Goal: Book appointment/travel/reservation

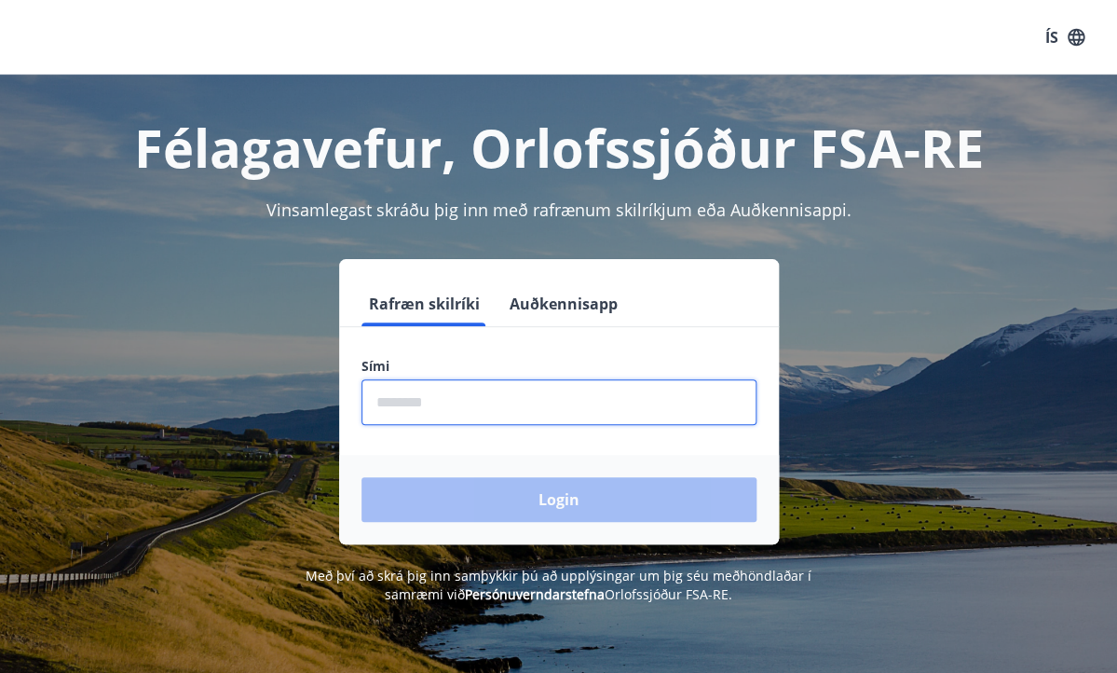
click at [434, 389] on input "phone" at bounding box center [558, 402] width 395 height 46
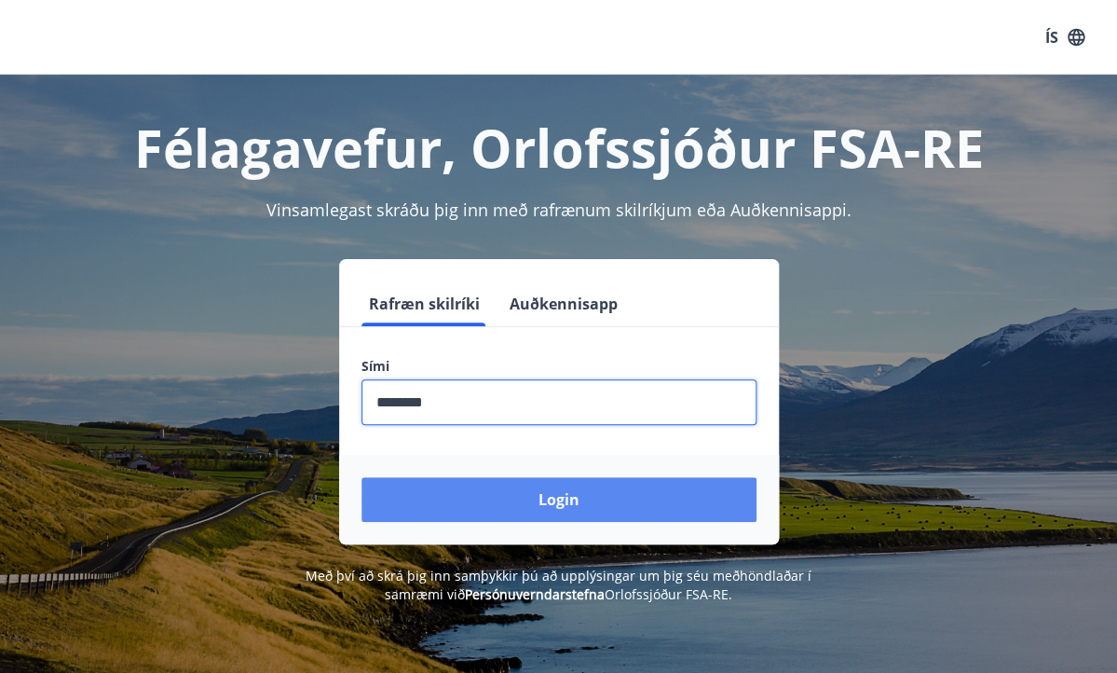
type input "********"
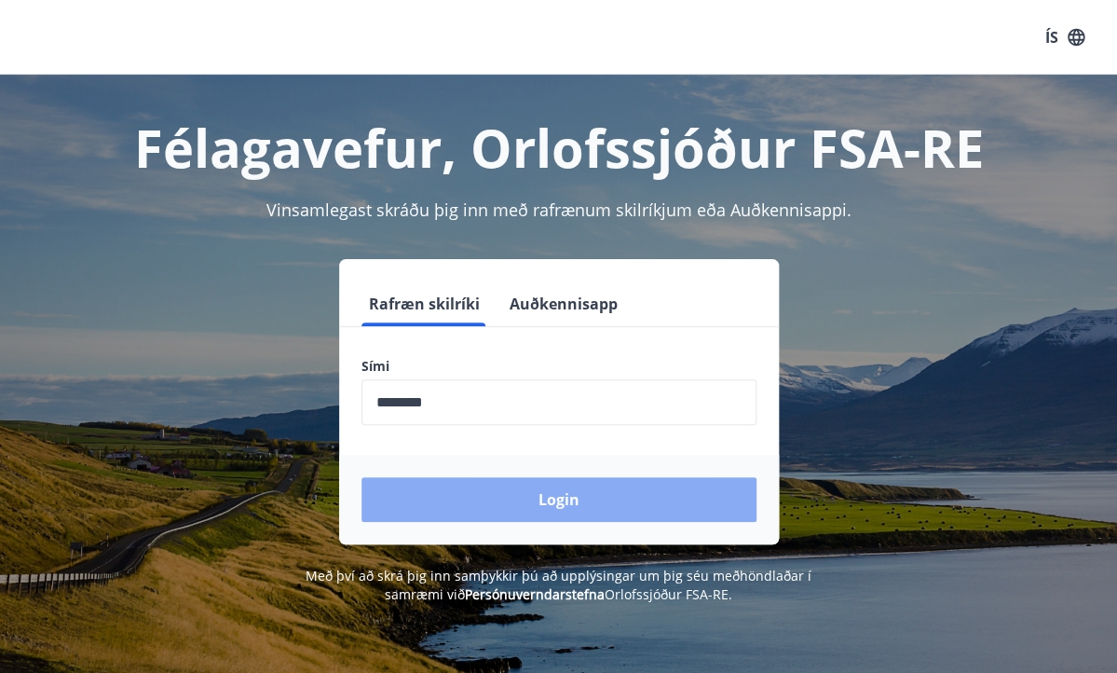
click at [558, 501] on button "Login" at bounding box center [558, 499] width 395 height 45
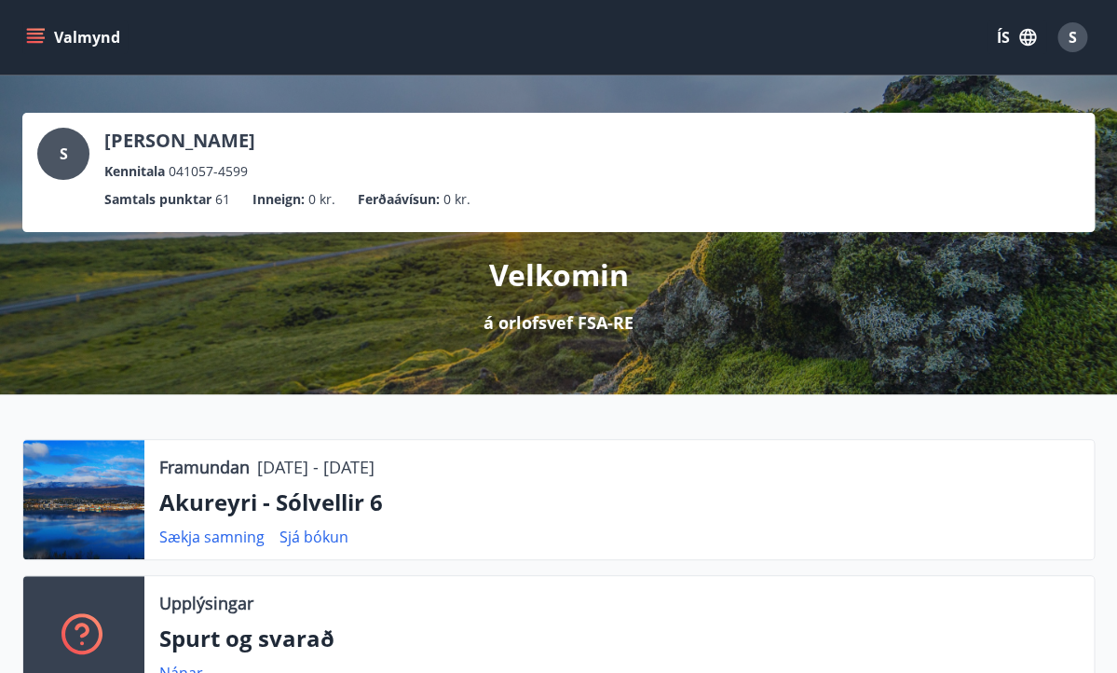
click at [34, 34] on icon "menu" at bounding box center [35, 34] width 17 height 2
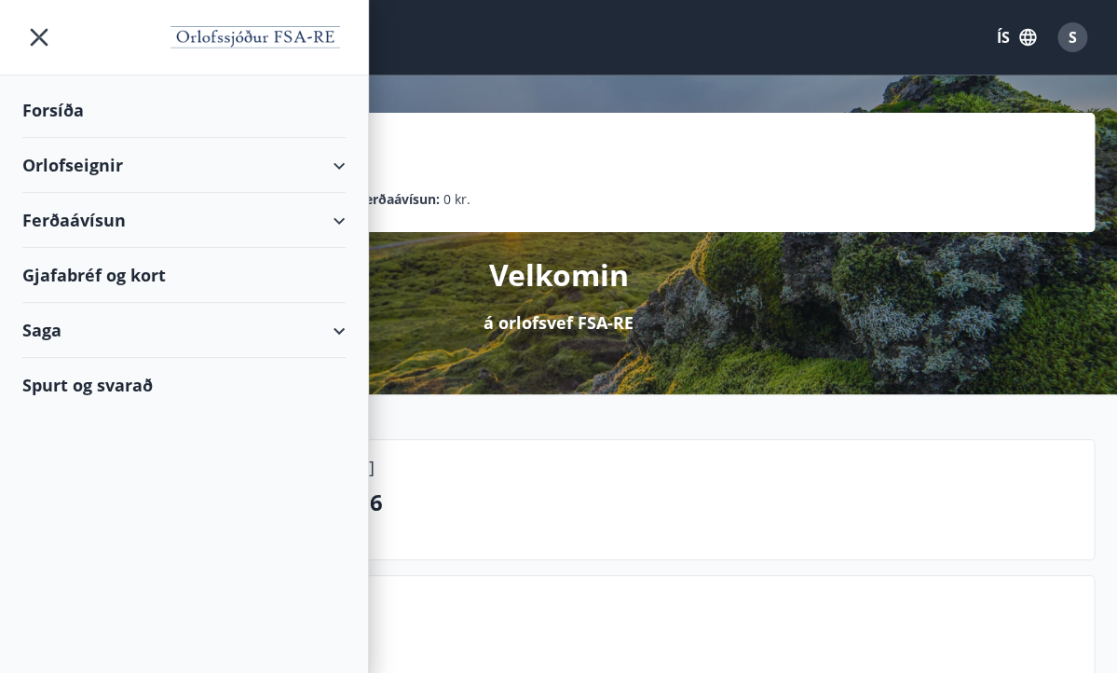
click at [340, 164] on div "Orlofseignir" at bounding box center [183, 165] width 323 height 55
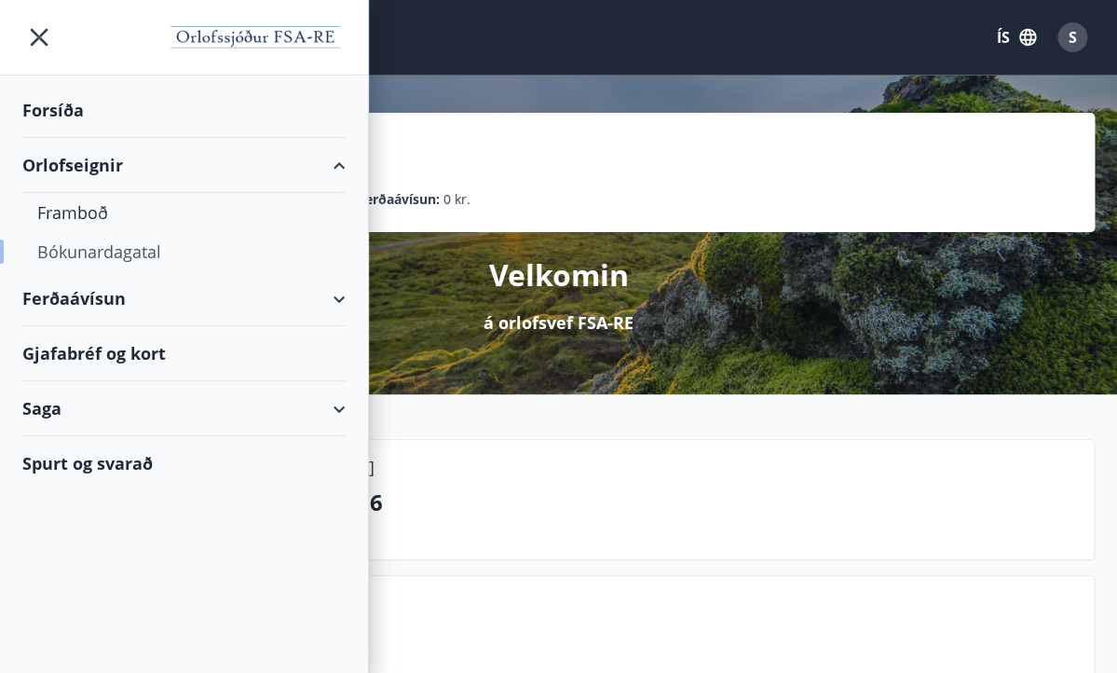
click at [114, 254] on div "Bókunardagatal" at bounding box center [183, 251] width 293 height 39
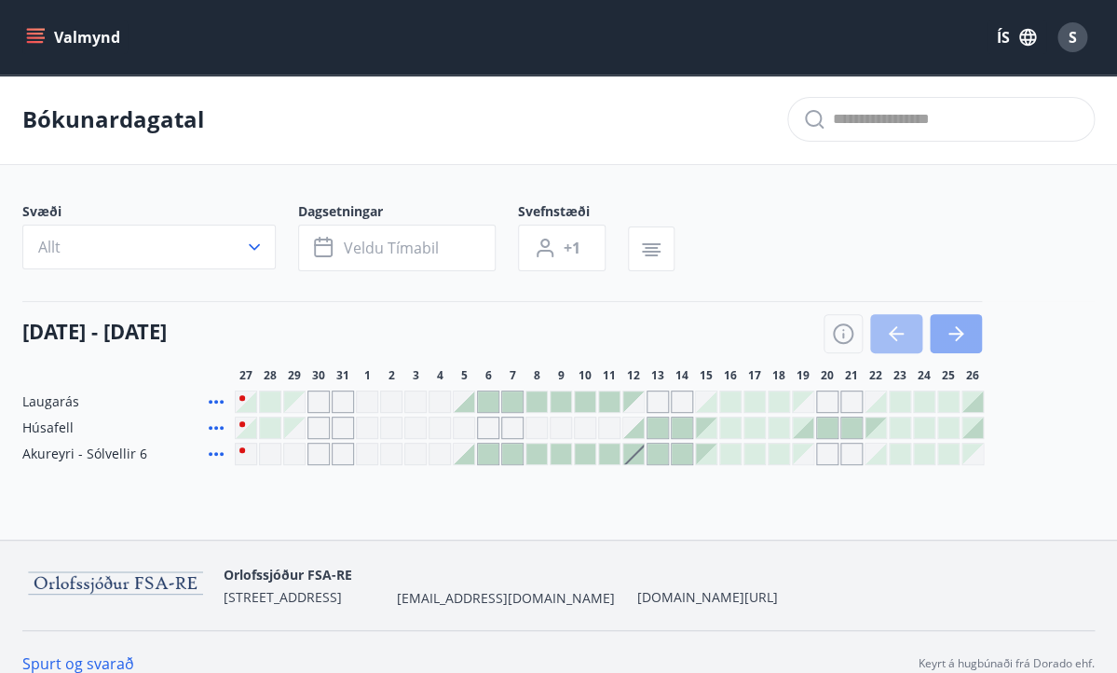
click at [962, 333] on icon "button" at bounding box center [959, 333] width 8 height 15
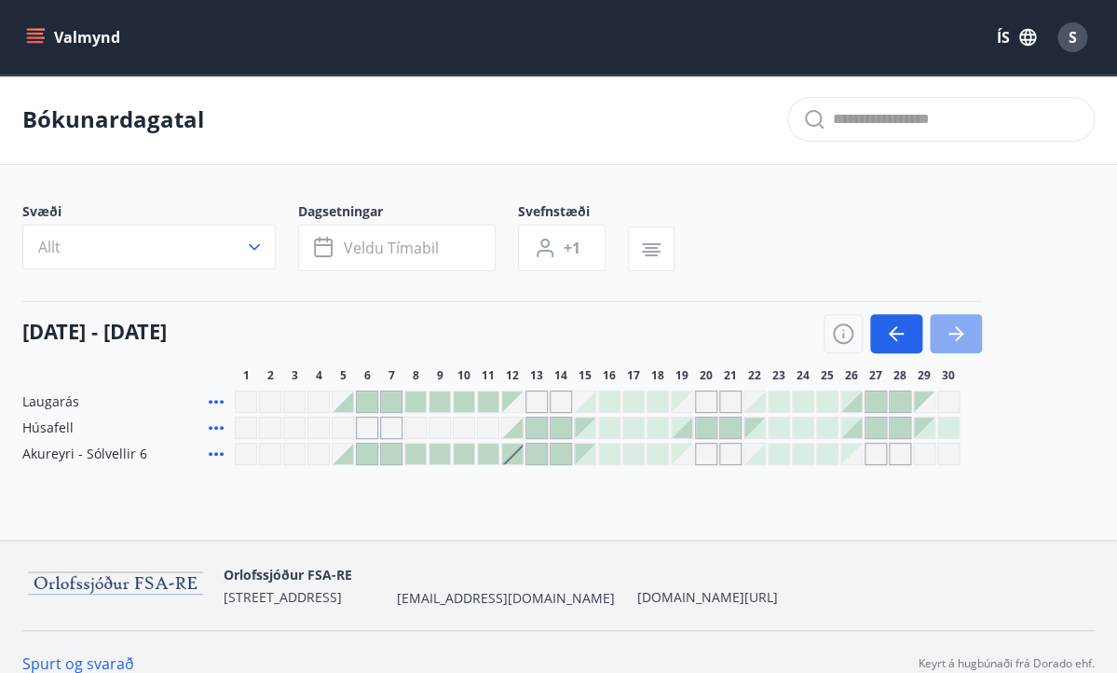
click at [962, 333] on icon "button" at bounding box center [959, 333] width 8 height 15
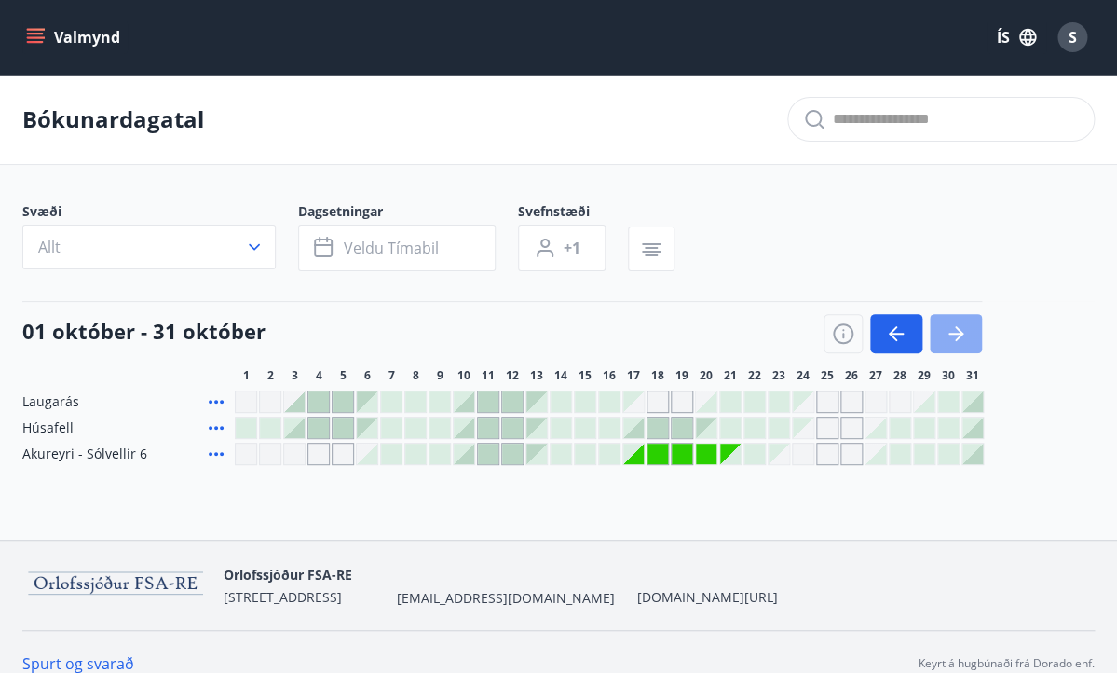
click at [964, 333] on icon "button" at bounding box center [956, 333] width 22 height 22
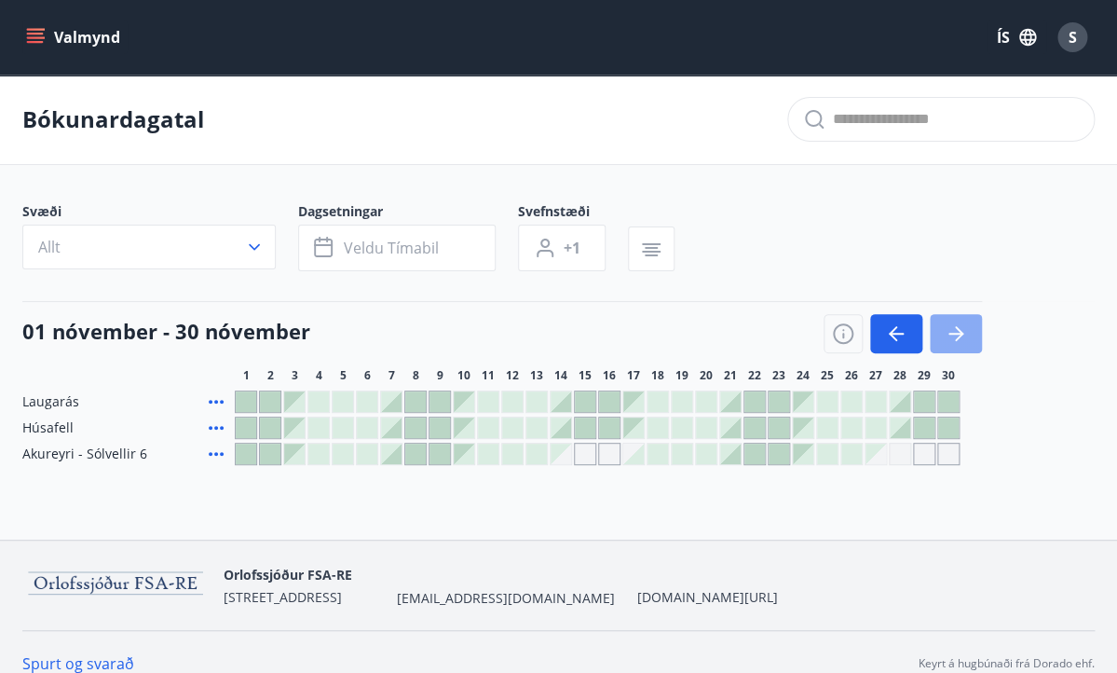
click at [964, 333] on icon "button" at bounding box center [956, 333] width 22 height 22
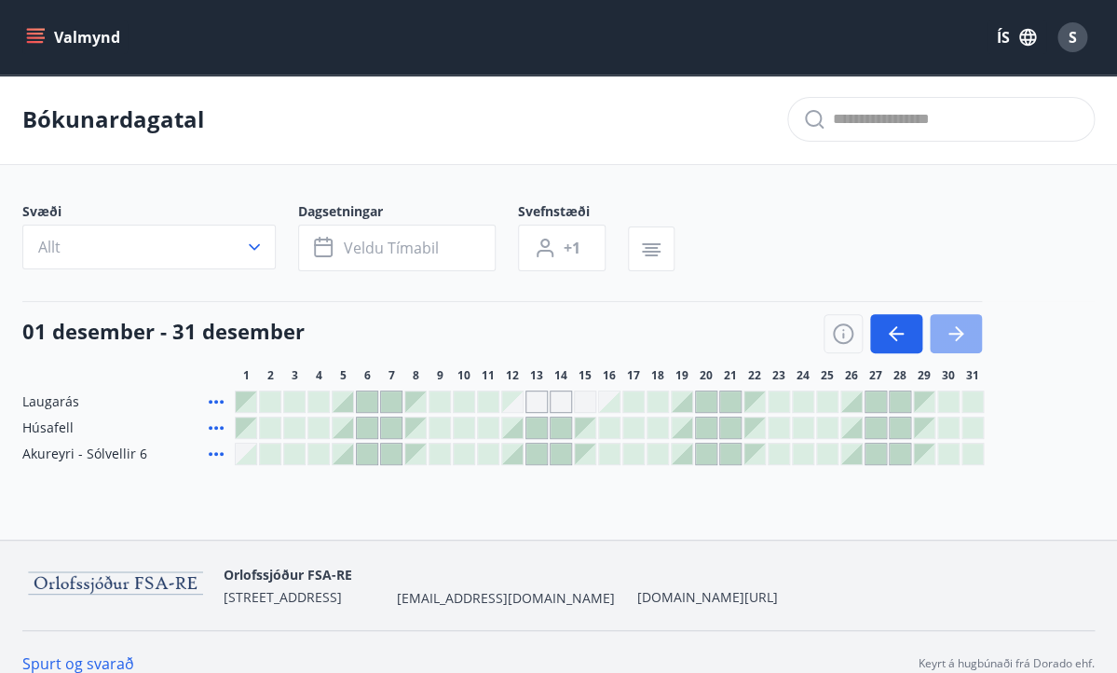
click at [964, 333] on icon "button" at bounding box center [956, 333] width 22 height 22
